Goal: Task Accomplishment & Management: Manage account settings

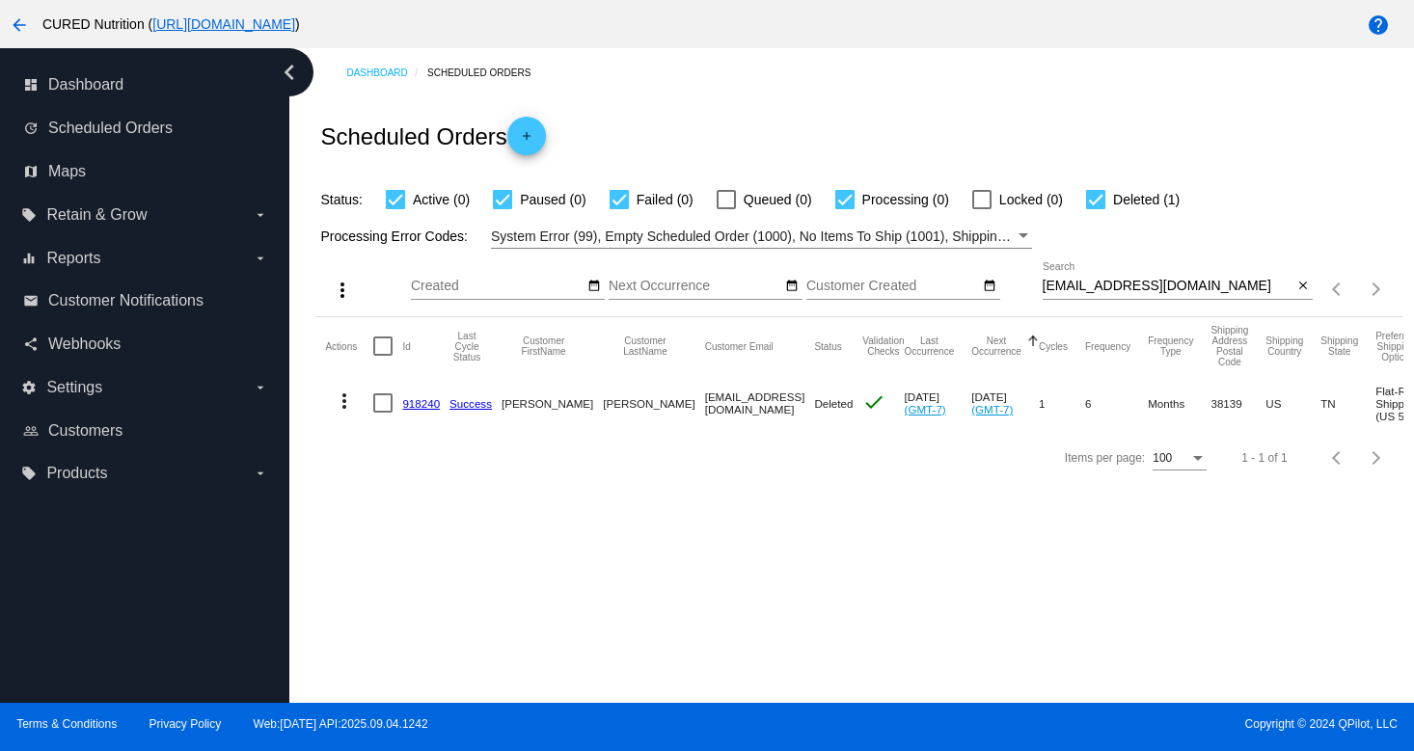
click at [1123, 287] on input "[EMAIL_ADDRESS][DOMAIN_NAME]" at bounding box center [1167, 286] width 251 height 15
paste input "[EMAIL_ADDRESS]"
click at [1145, 284] on input "[EMAIL_ADDRESS][DOMAIN_NAME]" at bounding box center [1167, 286] width 251 height 15
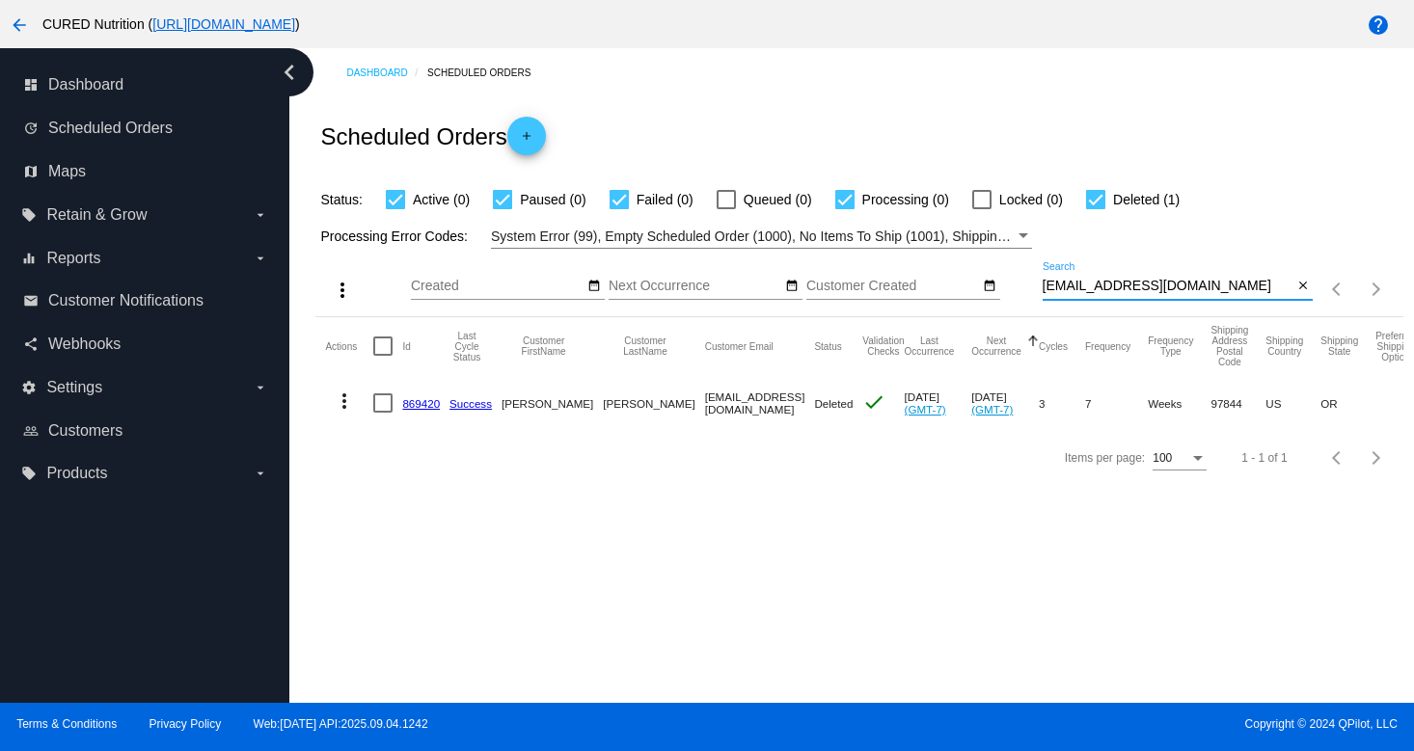
click at [1145, 284] on input "[EMAIL_ADDRESS][DOMAIN_NAME]" at bounding box center [1167, 286] width 251 height 15
paste input "[EMAIL_ADDRESS]"
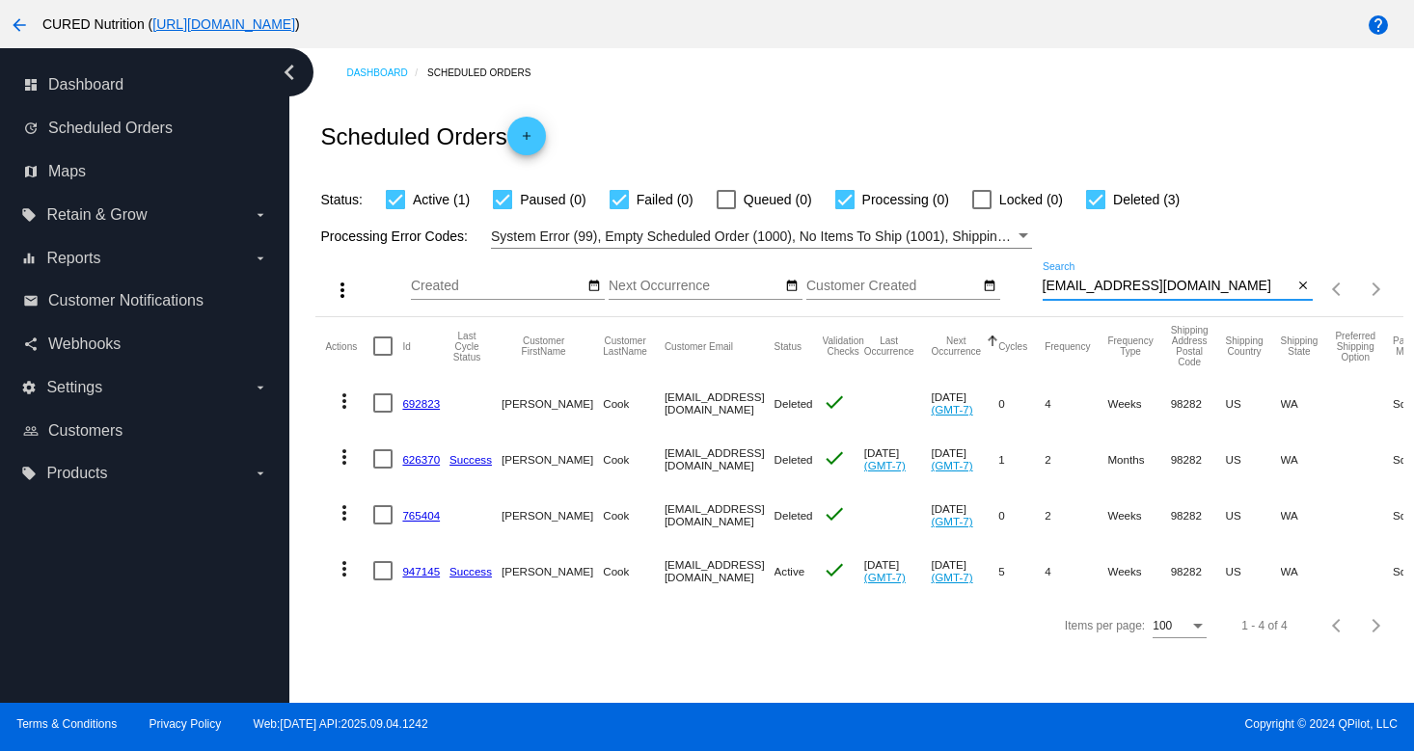
type input "[EMAIL_ADDRESS][DOMAIN_NAME]"
click at [421, 570] on link "947145" at bounding box center [421, 571] width 38 height 13
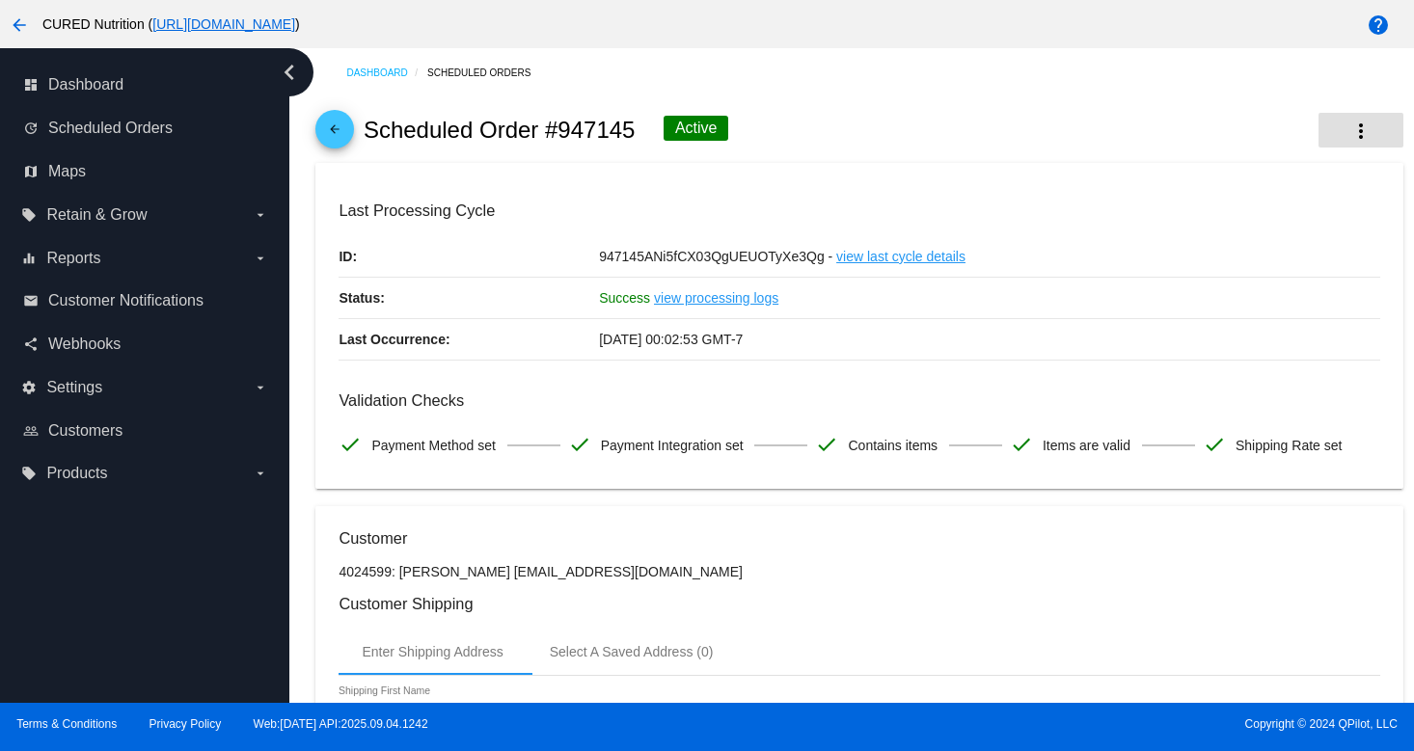
click at [1359, 131] on mat-icon "more_vert" at bounding box center [1360, 131] width 23 height 23
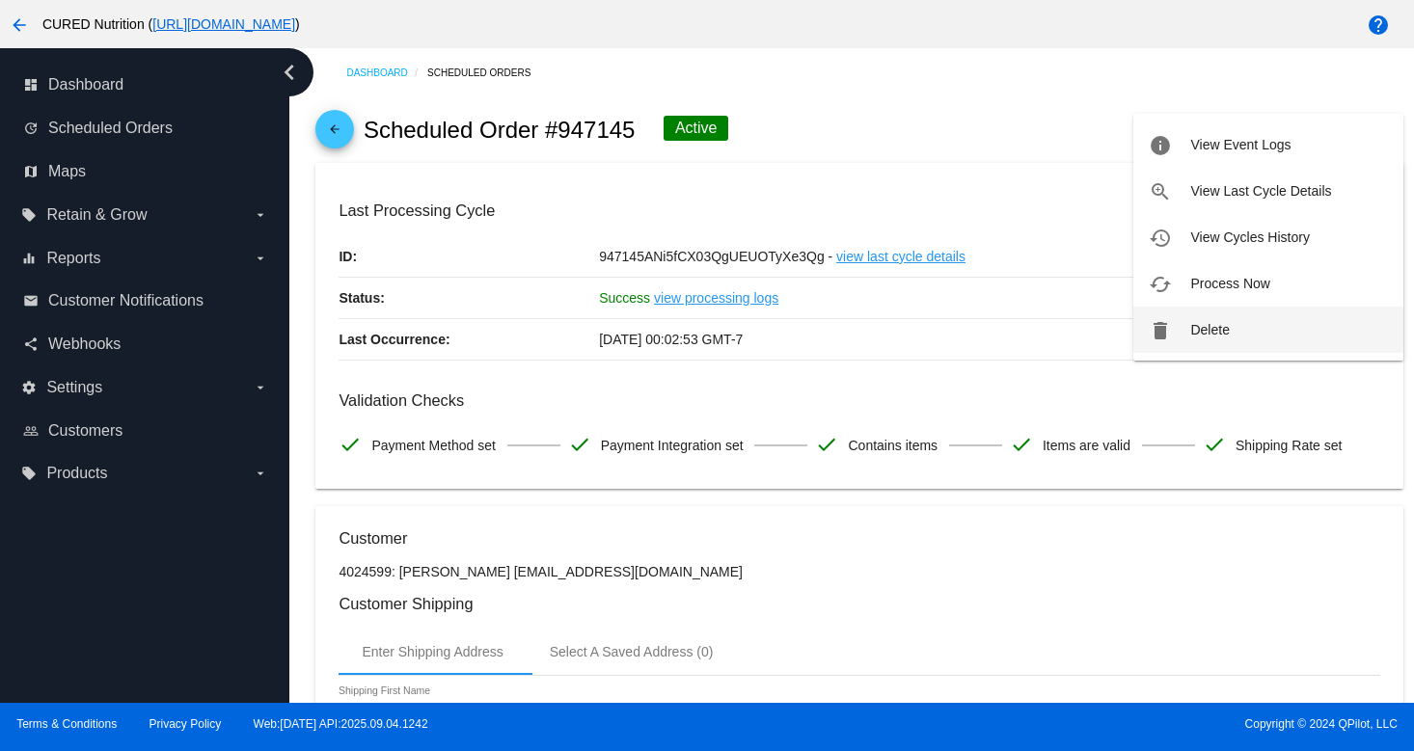
click at [1152, 311] on button "delete Delete" at bounding box center [1268, 330] width 270 height 46
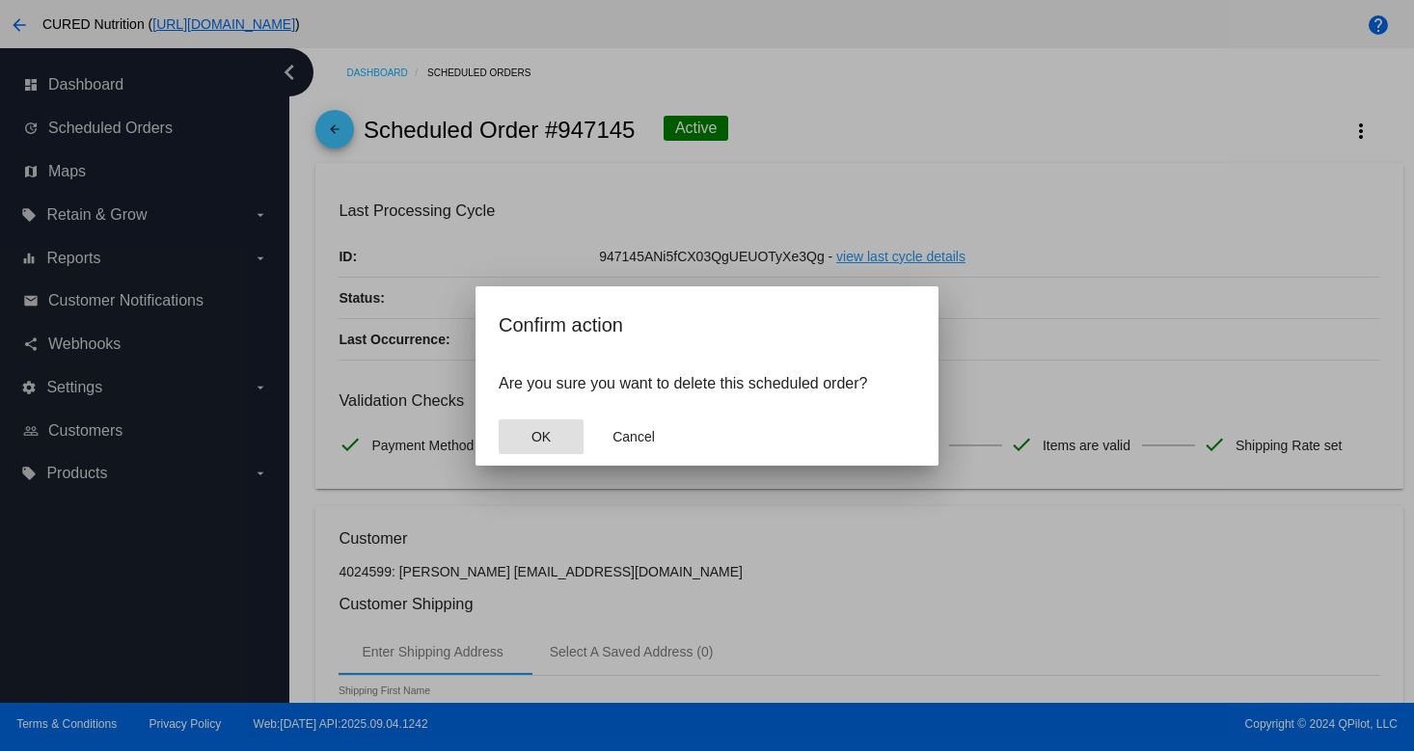
click at [517, 430] on button "OK" at bounding box center [541, 437] width 85 height 35
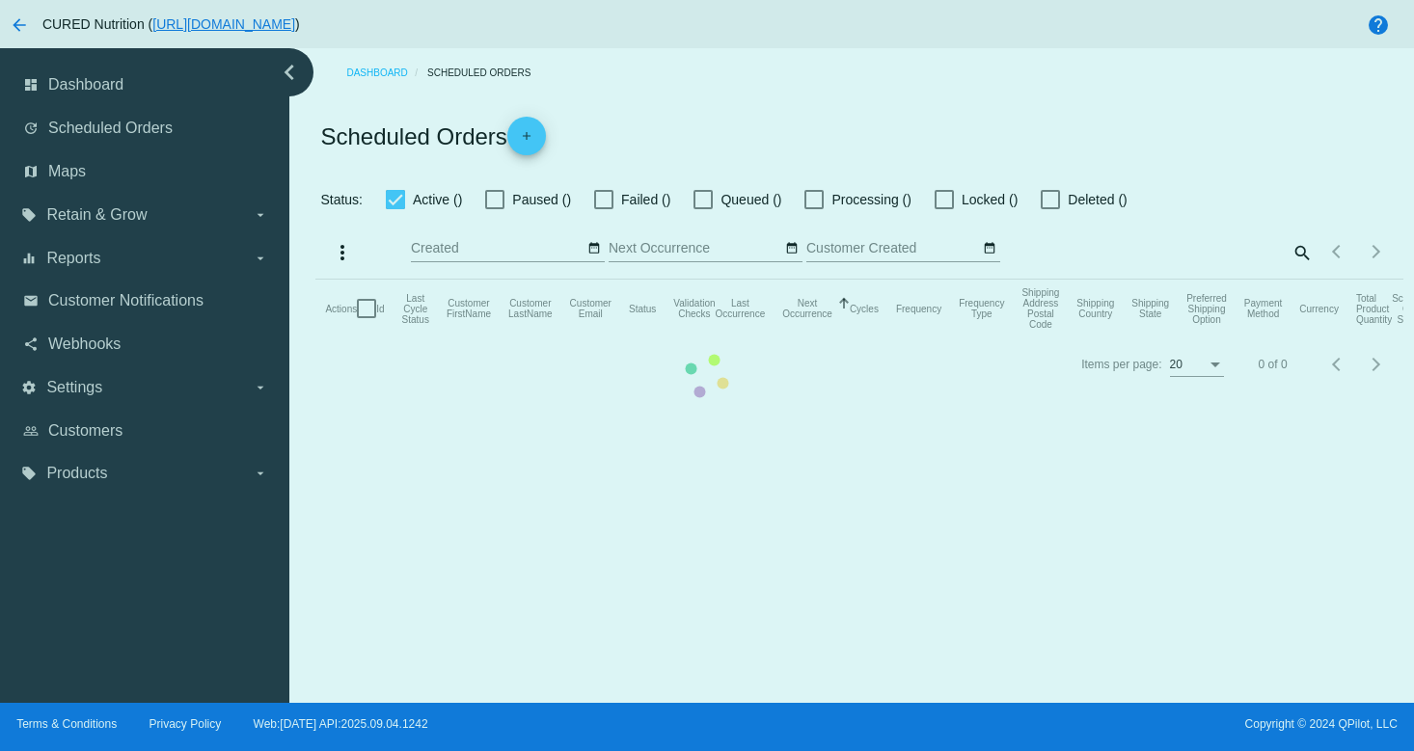
checkbox input "true"
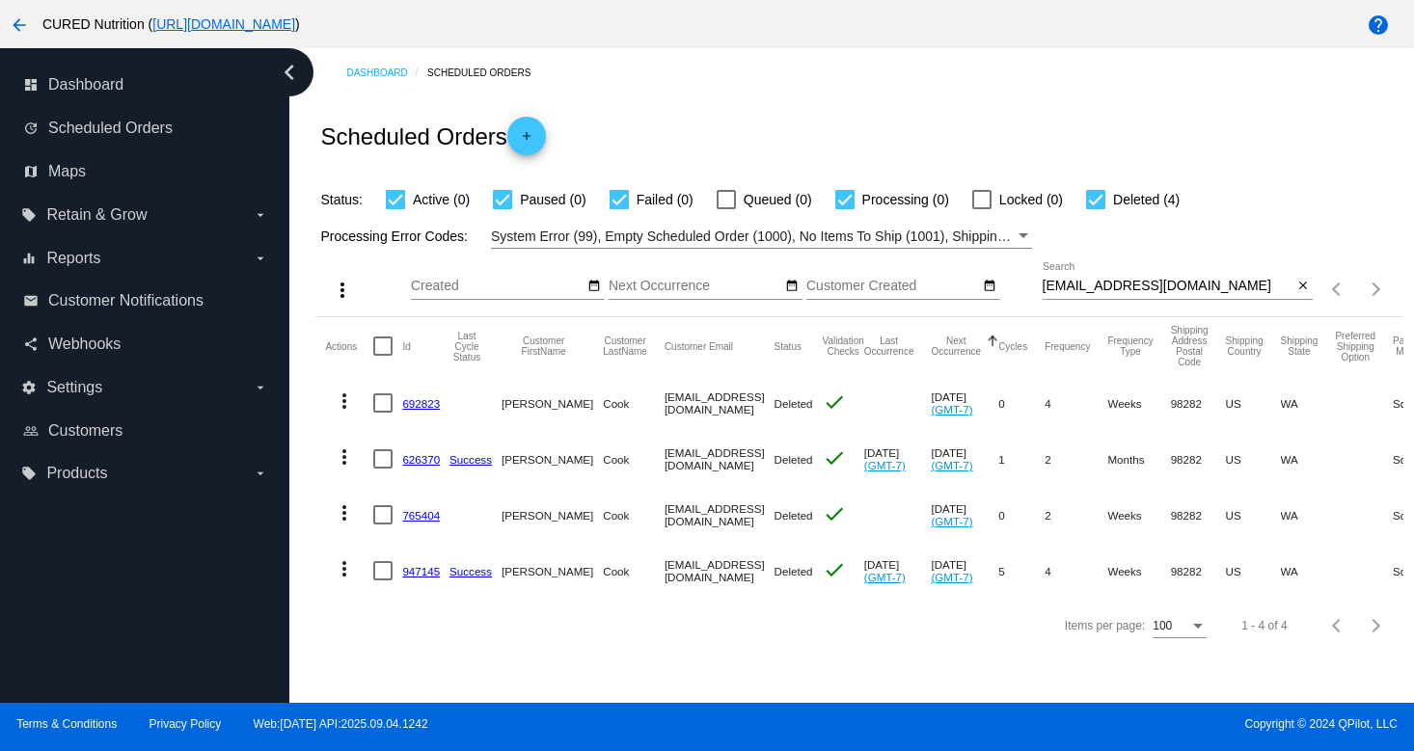
click at [1150, 284] on input "[EMAIL_ADDRESS][DOMAIN_NAME]" at bounding box center [1167, 286] width 251 height 15
paste input "lindylexii"
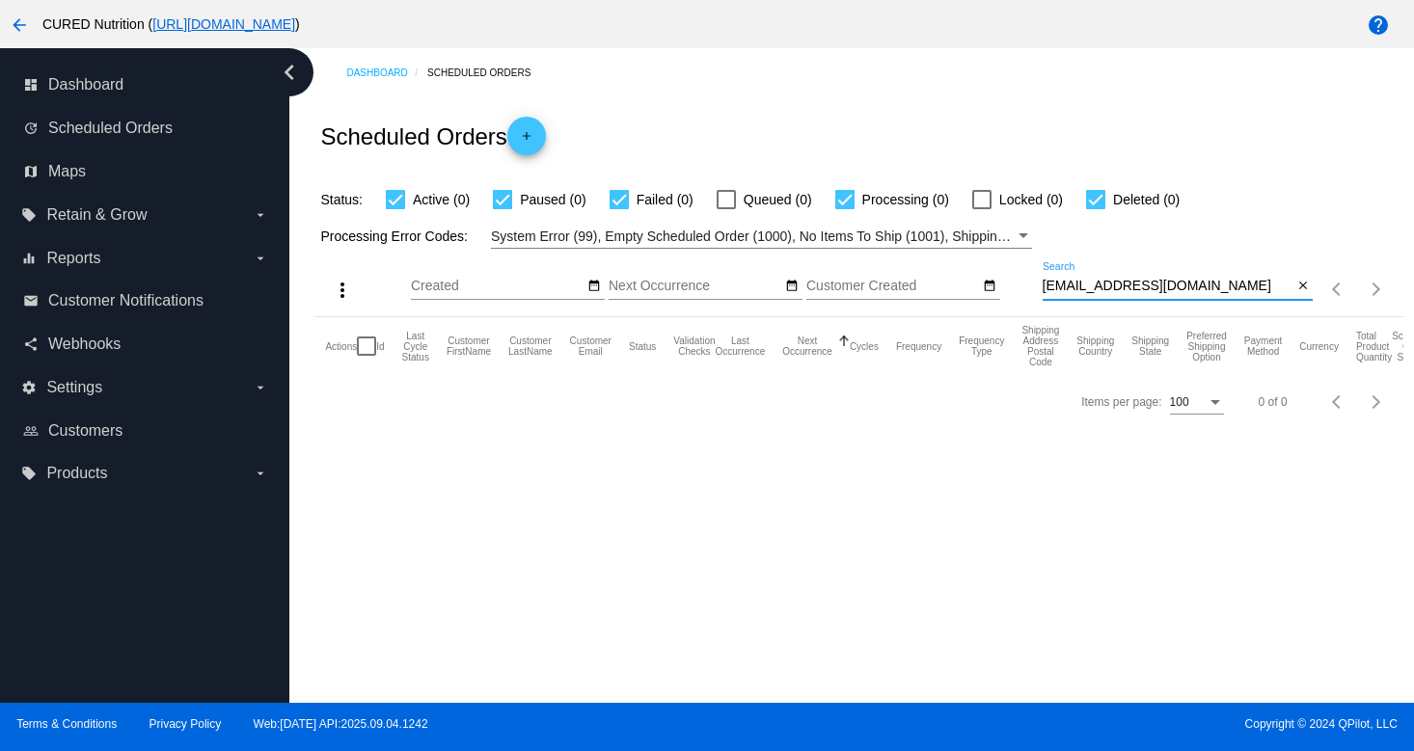
click at [1094, 282] on input "[EMAIL_ADDRESS][DOMAIN_NAME]" at bounding box center [1167, 286] width 251 height 15
paste input "[PERSON_NAME]@ao"
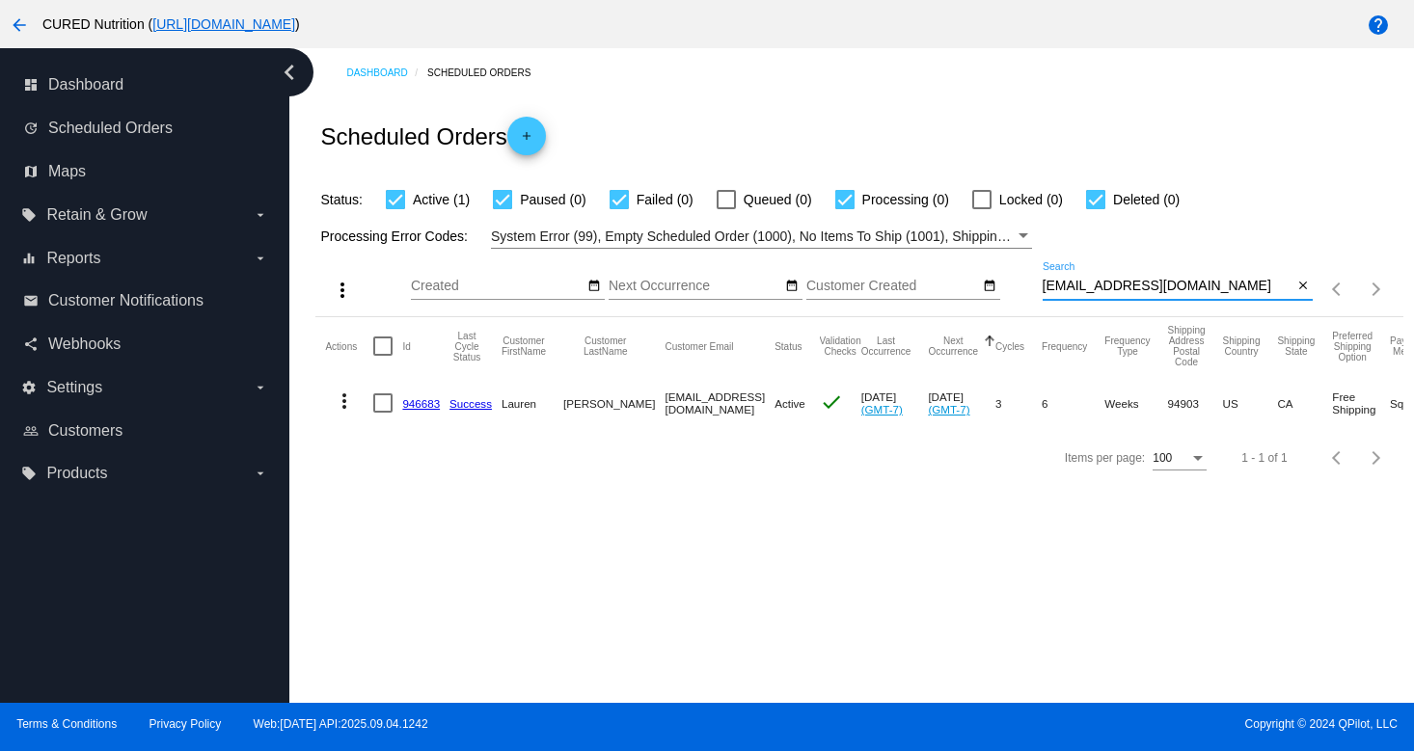
type input "[EMAIL_ADDRESS][DOMAIN_NAME]"
click at [421, 406] on link "946683" at bounding box center [421, 403] width 38 height 13
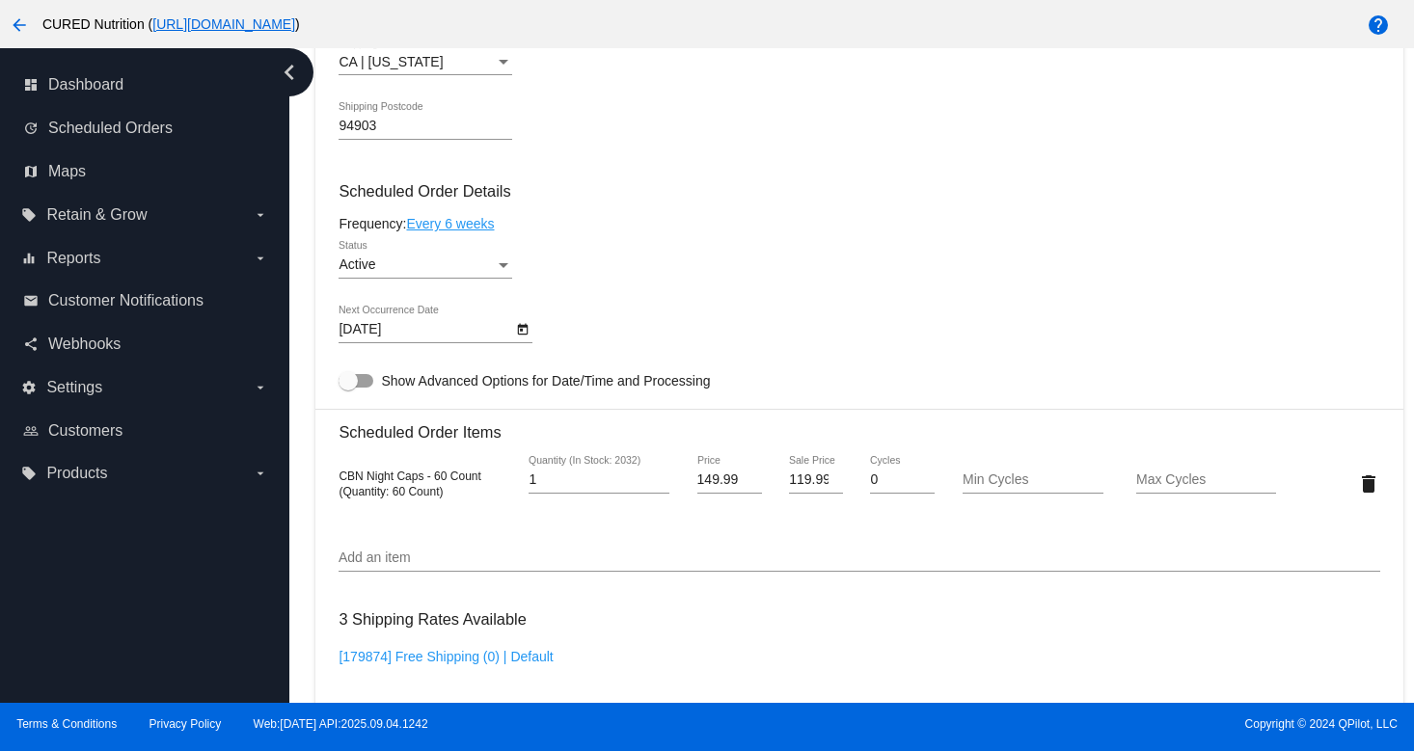
scroll to position [1288, 0]
